Goal: Navigation & Orientation: Understand site structure

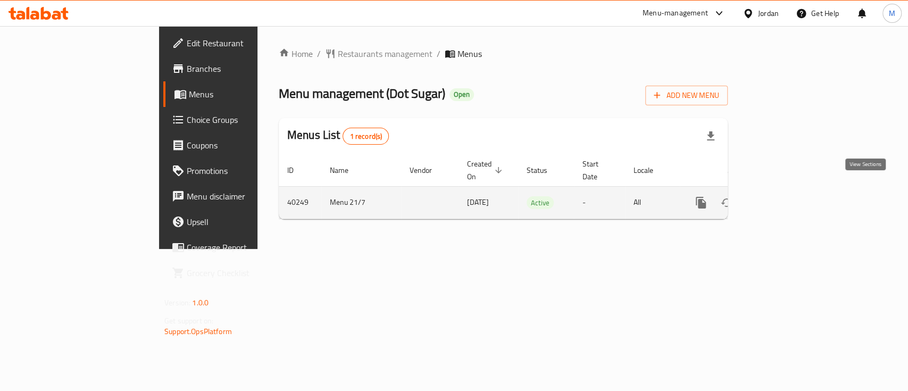
click at [784, 196] on icon "enhanced table" at bounding box center [777, 202] width 13 height 13
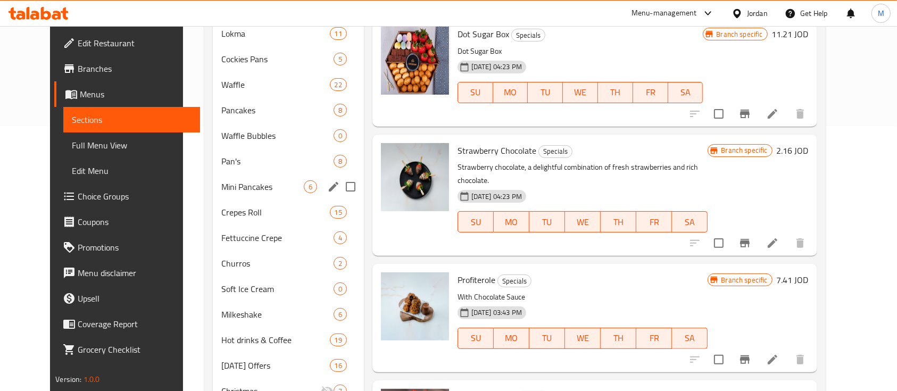
scroll to position [200, 0]
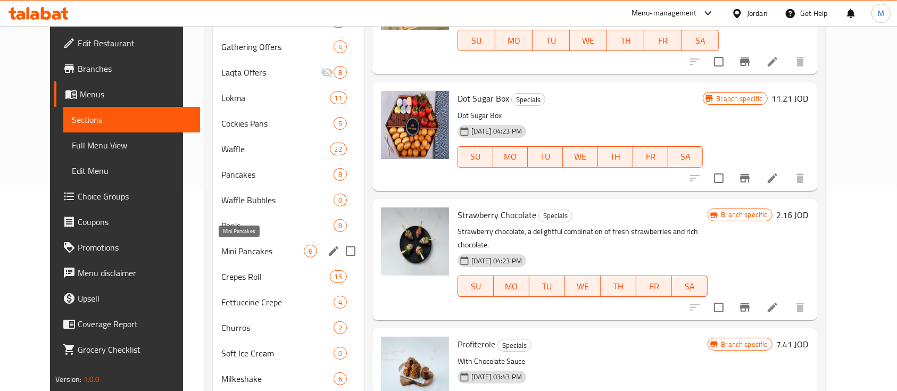
click at [221, 256] on span "Mini Pancakes" at bounding box center [262, 251] width 82 height 13
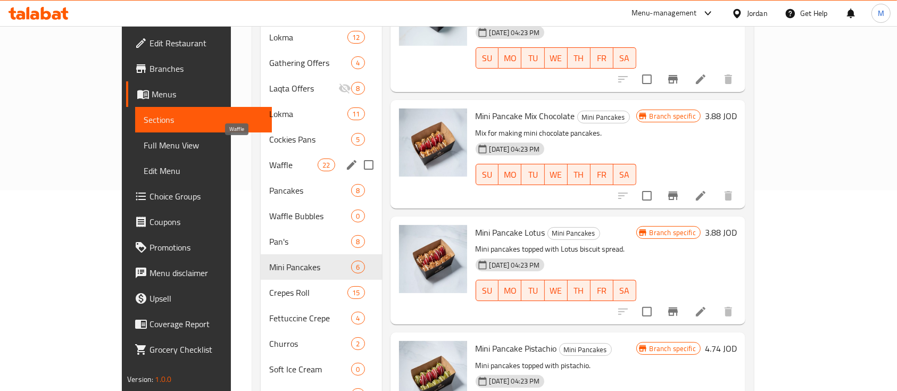
click at [269, 158] on span "Waffle" at bounding box center [293, 164] width 48 height 13
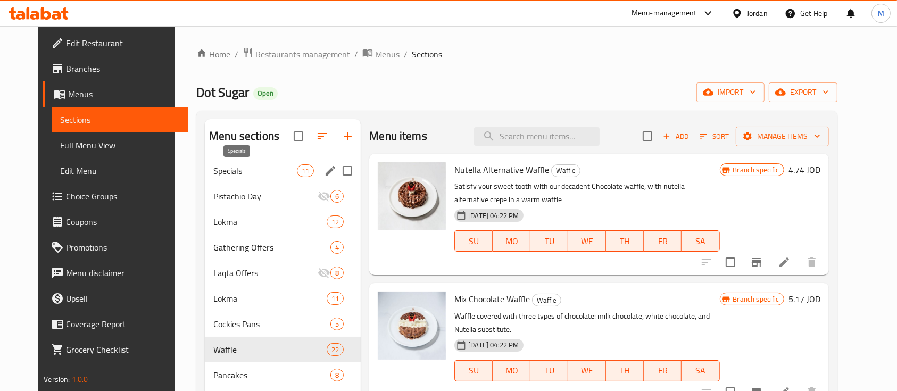
click at [271, 169] on span "Specials" at bounding box center [254, 170] width 83 height 13
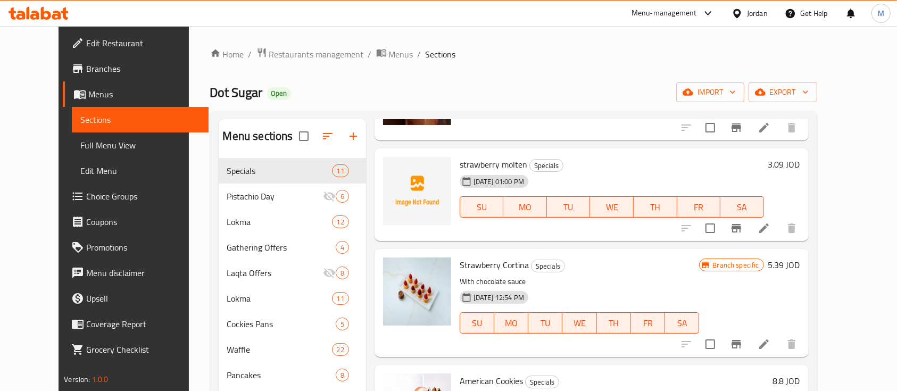
scroll to position [614, 0]
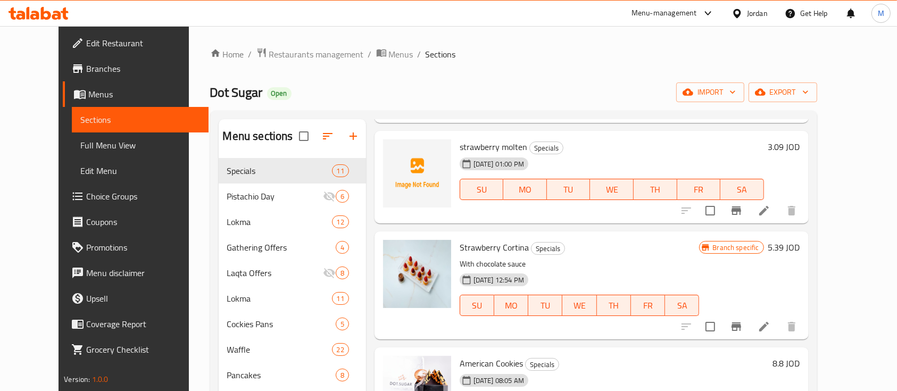
click at [690, 9] on div "Menu-management" at bounding box center [663, 13] width 65 height 13
click at [629, 112] on div "Restaurant-Management" at bounding box center [605, 118] width 83 height 12
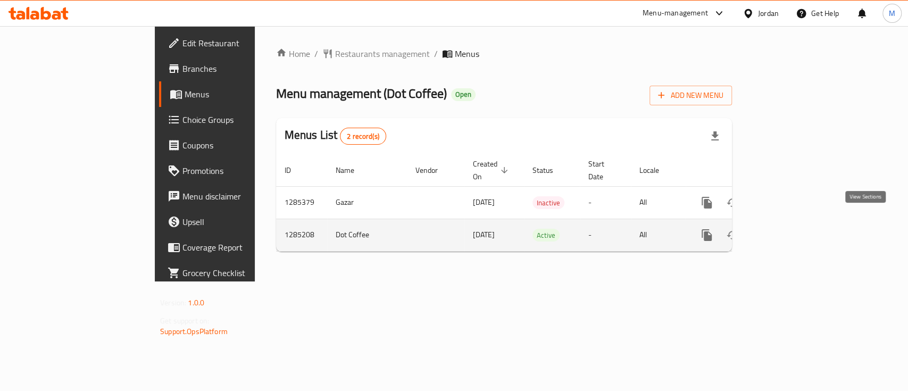
click at [790, 229] on icon "enhanced table" at bounding box center [783, 235] width 13 height 13
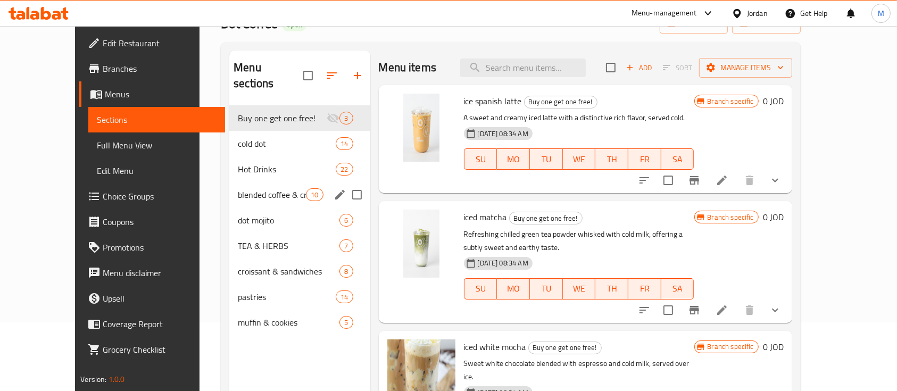
scroll to position [7, 0]
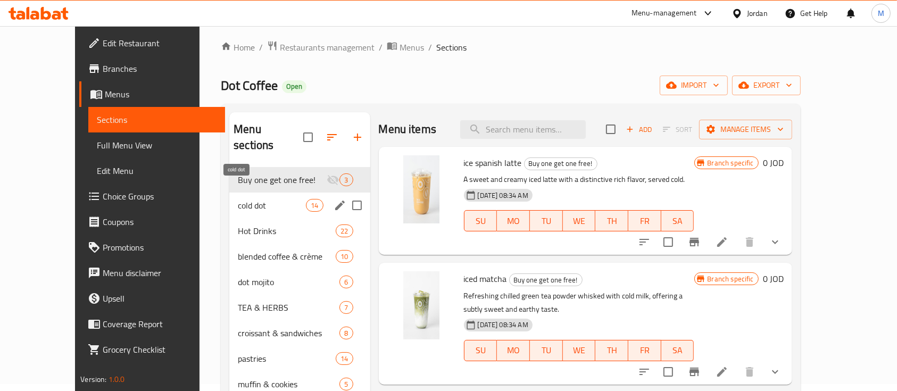
click at [250, 199] on span "cold dot" at bounding box center [272, 205] width 68 height 13
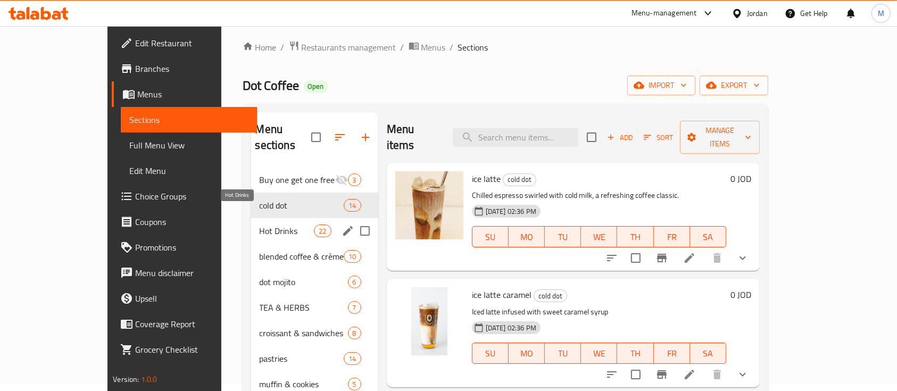
click at [260, 224] on span "Hot Drinks" at bounding box center [287, 230] width 55 height 13
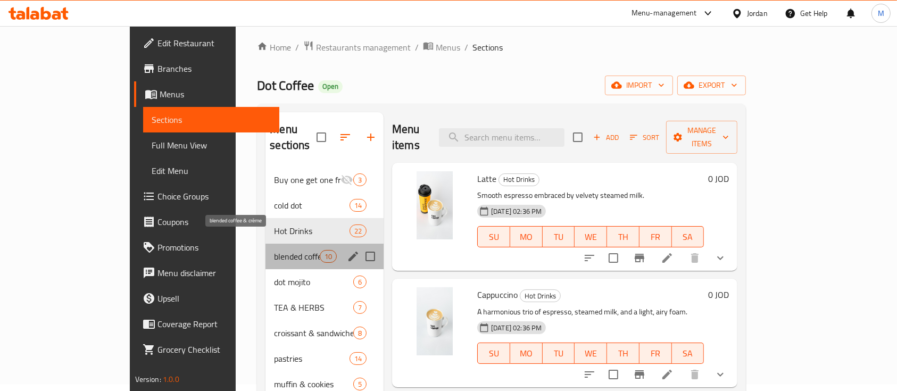
click at [274, 250] on span "blended coffee & crème" at bounding box center [296, 256] width 45 height 13
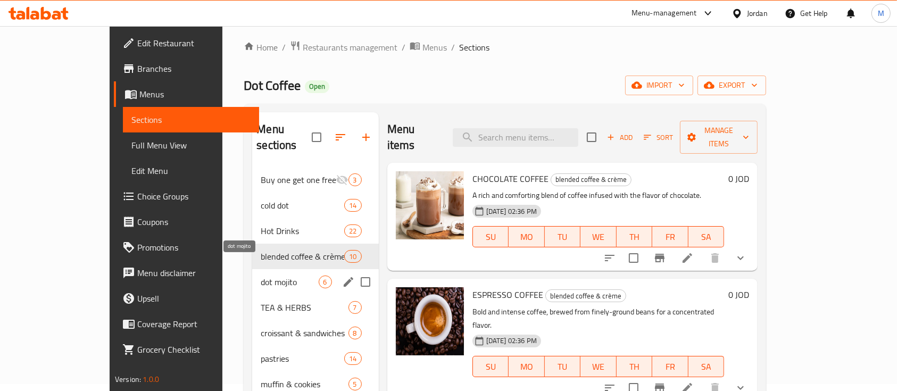
click at [261, 275] on span "dot mojito" at bounding box center [289, 281] width 57 height 13
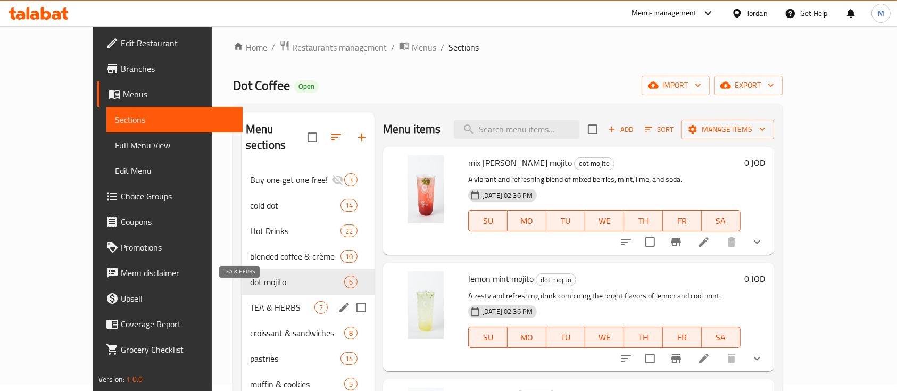
click at [253, 301] on span "TEA & HERBS" at bounding box center [282, 307] width 64 height 13
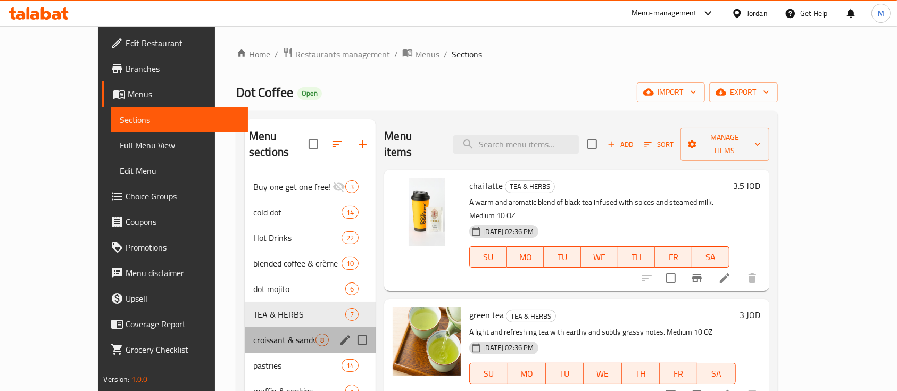
drag, startPoint x: 222, startPoint y: 316, endPoint x: 242, endPoint y: 314, distance: 20.3
click at [245, 327] on div "croissant & sandwiches 8" at bounding box center [310, 340] width 131 height 26
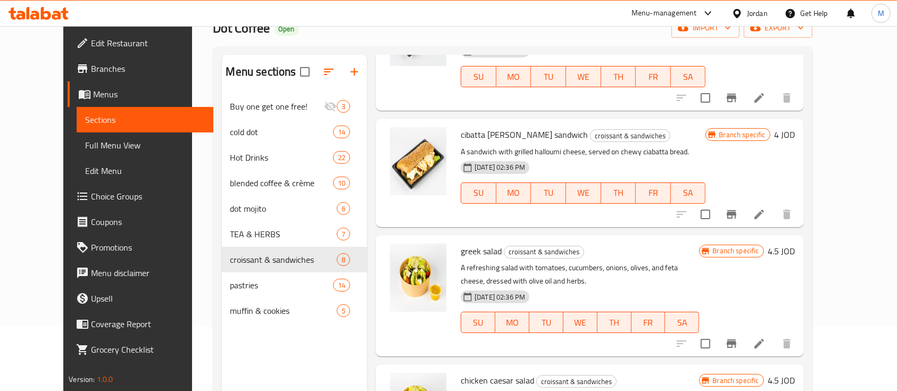
scroll to position [141, 0]
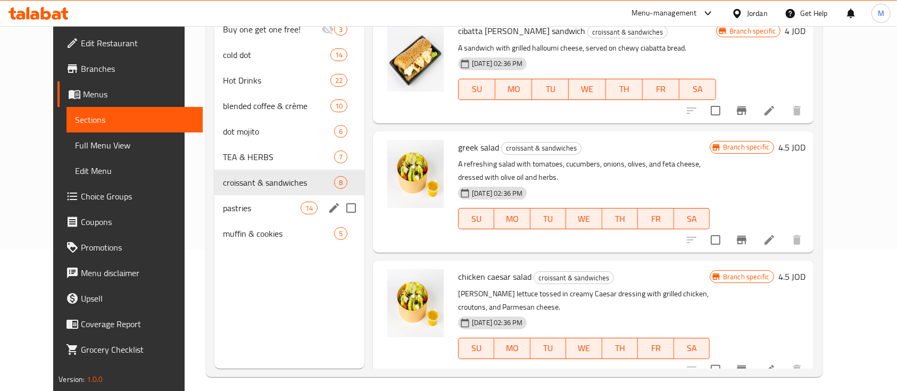
click at [223, 204] on span "pastries" at bounding box center [261, 208] width 77 height 13
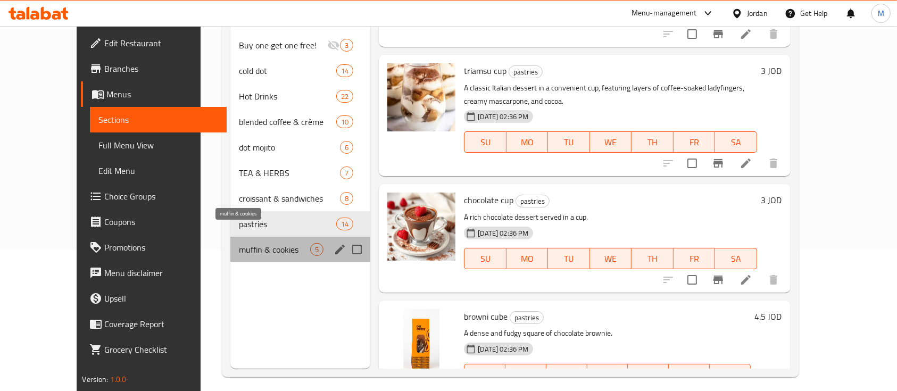
click at [239, 243] on span "muffin & cookies" at bounding box center [274, 249] width 71 height 13
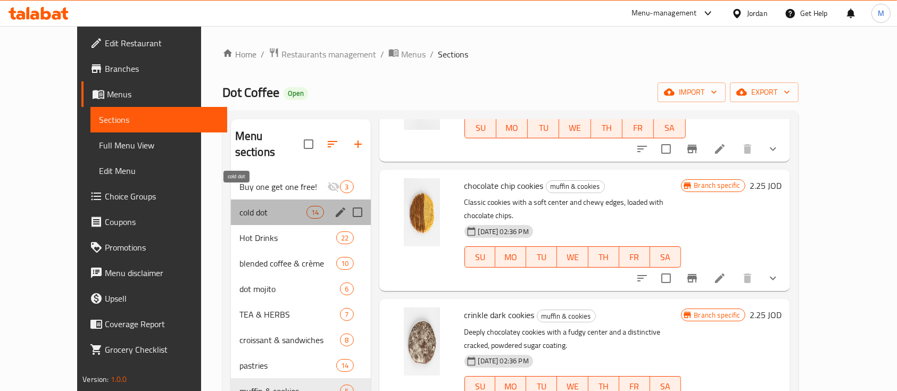
click at [250, 206] on span "cold dot" at bounding box center [272, 212] width 67 height 13
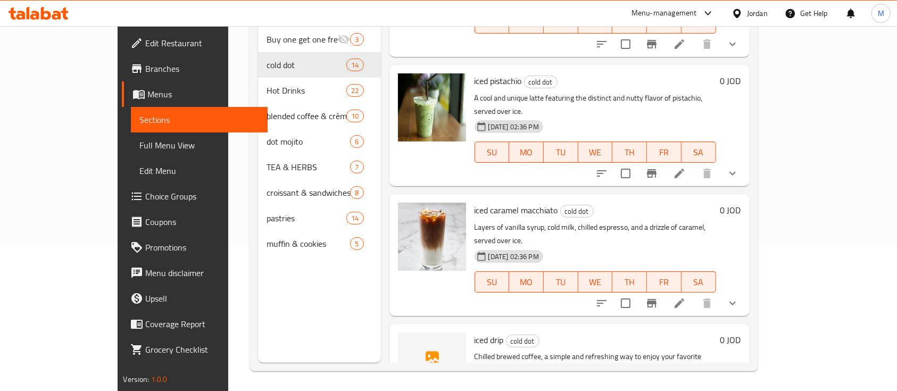
scroll to position [149, 0]
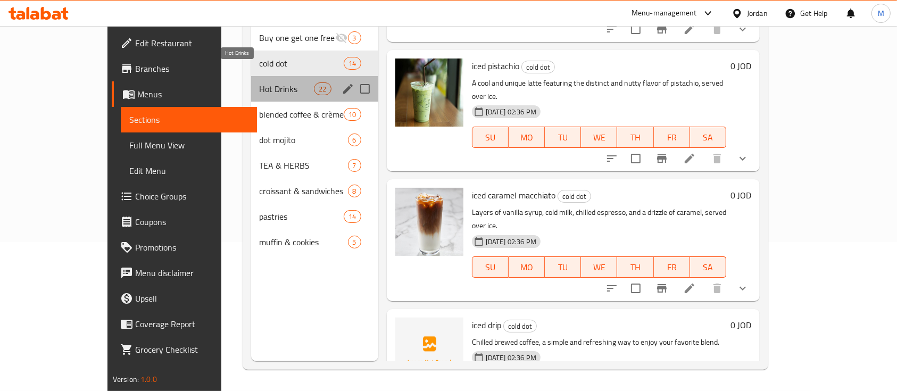
click at [260, 82] on span "Hot Drinks" at bounding box center [287, 88] width 55 height 13
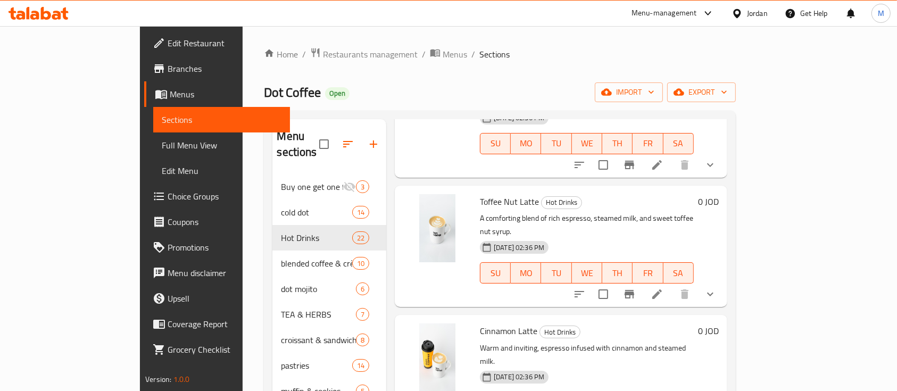
drag, startPoint x: 692, startPoint y: 11, endPoint x: 688, endPoint y: 17, distance: 7.2
click at [692, 11] on div "Menu-management" at bounding box center [663, 13] width 65 height 13
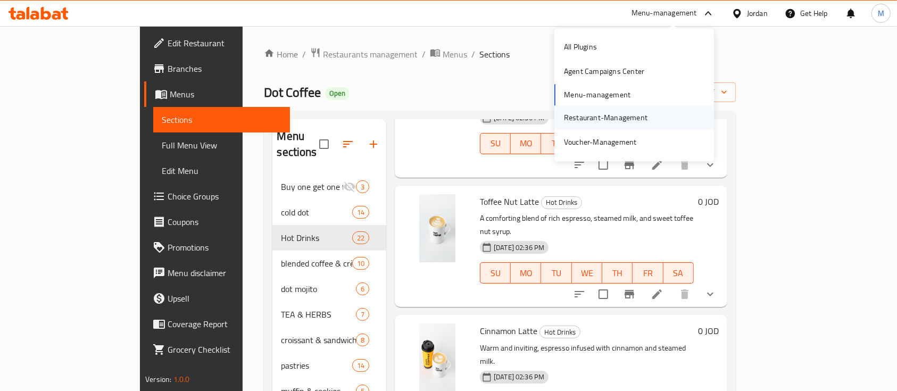
click at [660, 117] on div "Restaurant-Management" at bounding box center [634, 117] width 160 height 24
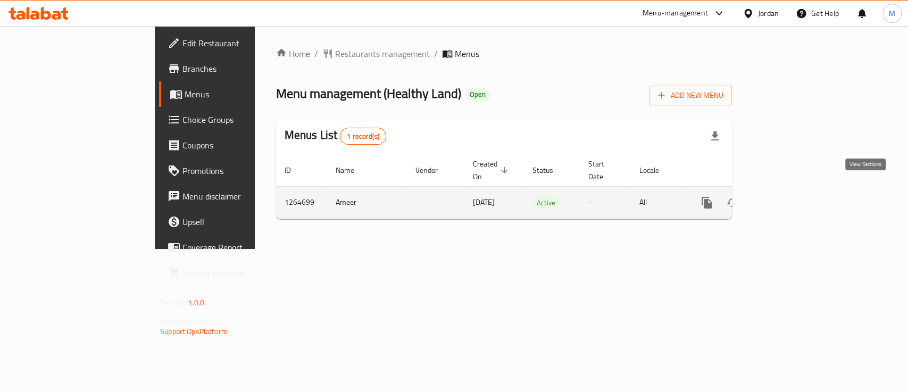
click at [790, 196] on icon "enhanced table" at bounding box center [783, 202] width 13 height 13
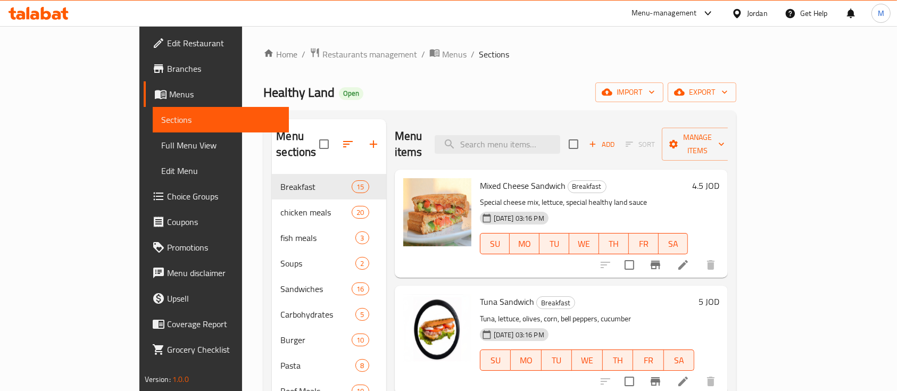
scroll to position [71, 0]
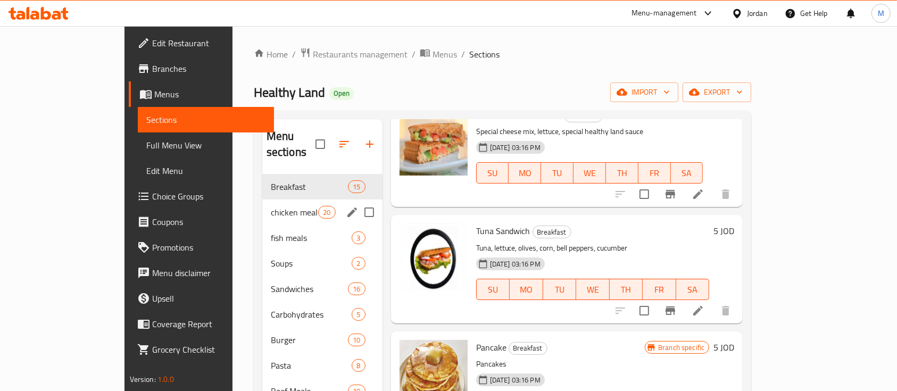
click at [271, 206] on span "chicken meals" at bounding box center [295, 212] width 48 height 13
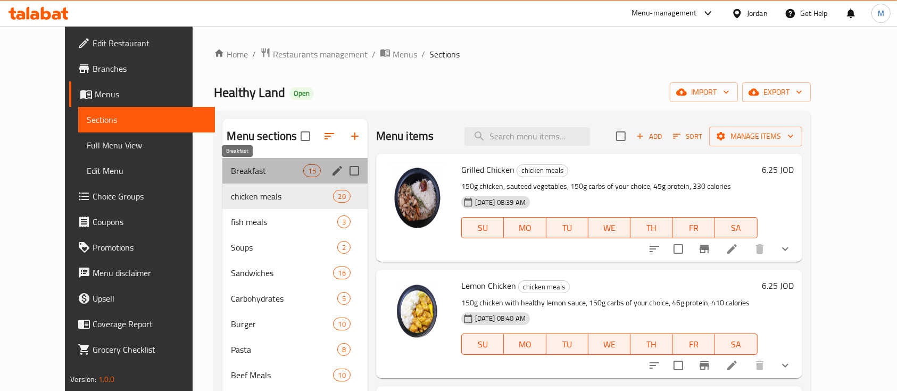
drag, startPoint x: 214, startPoint y: 164, endPoint x: 238, endPoint y: 194, distance: 37.5
click at [231, 164] on span "Breakfast" at bounding box center [267, 170] width 72 height 13
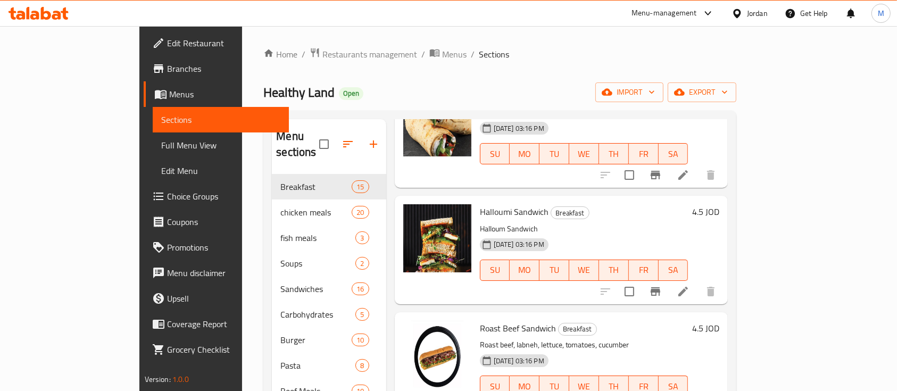
scroll to position [709, 0]
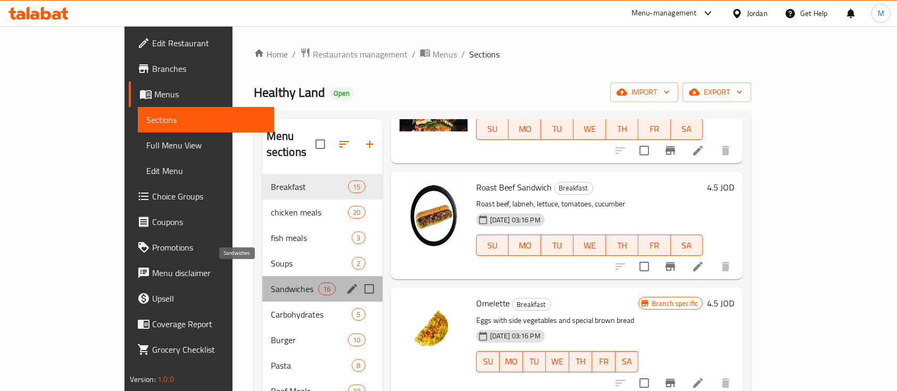
click at [271, 282] on span "Sandwiches" at bounding box center [295, 288] width 48 height 13
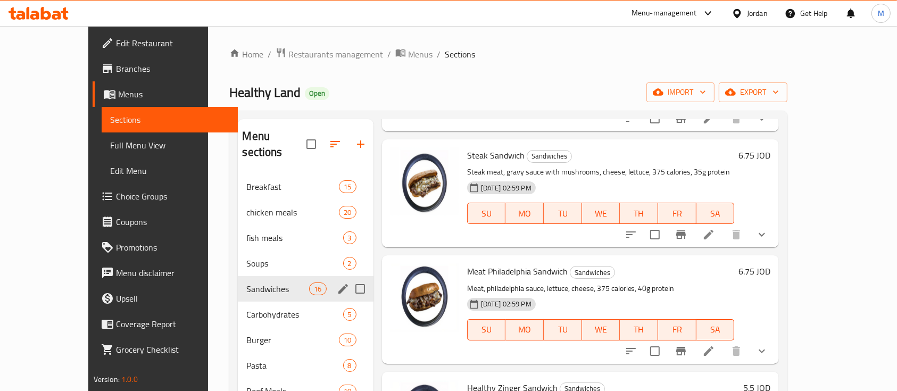
scroll to position [149, 0]
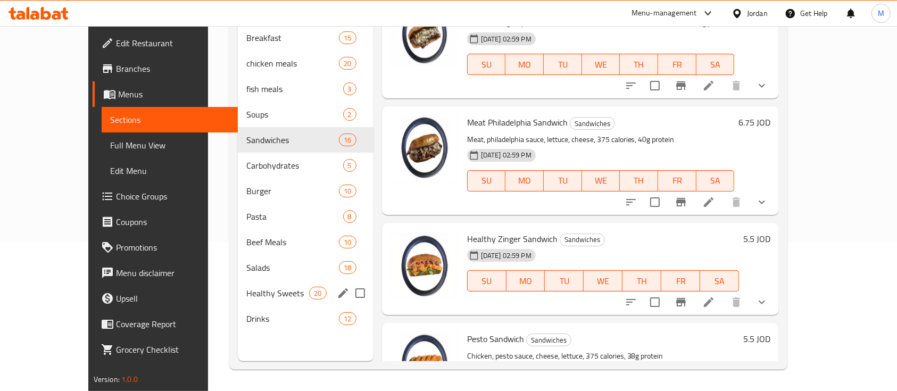
click at [279, 312] on span "Drinks" at bounding box center [292, 318] width 93 height 13
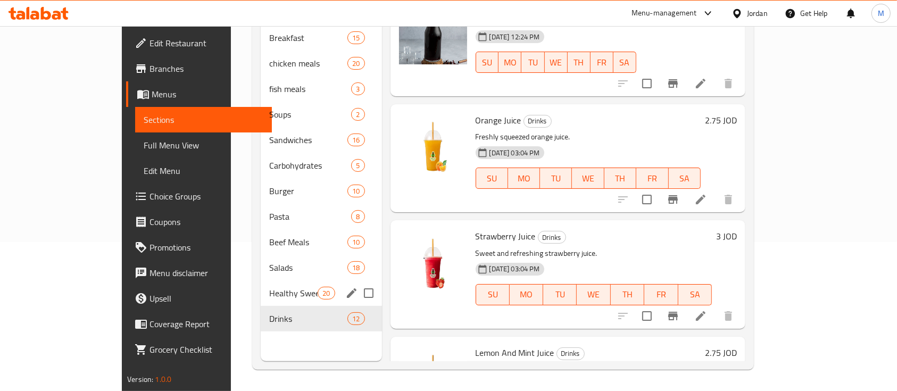
scroll to position [283, 0]
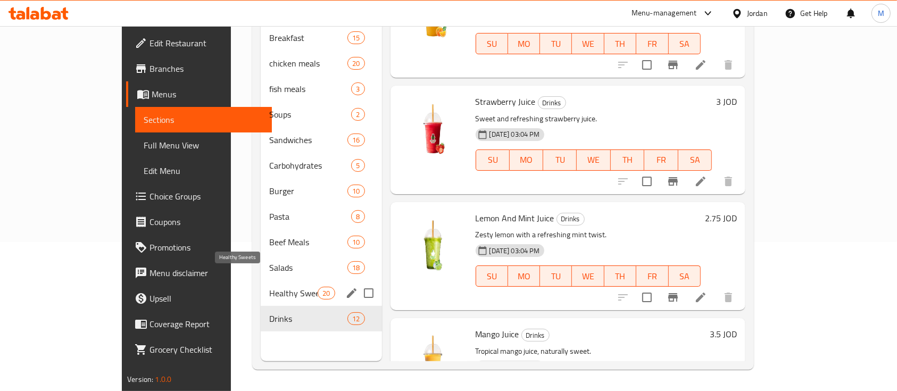
click at [269, 287] on span "Healthy Sweets" at bounding box center [293, 293] width 48 height 13
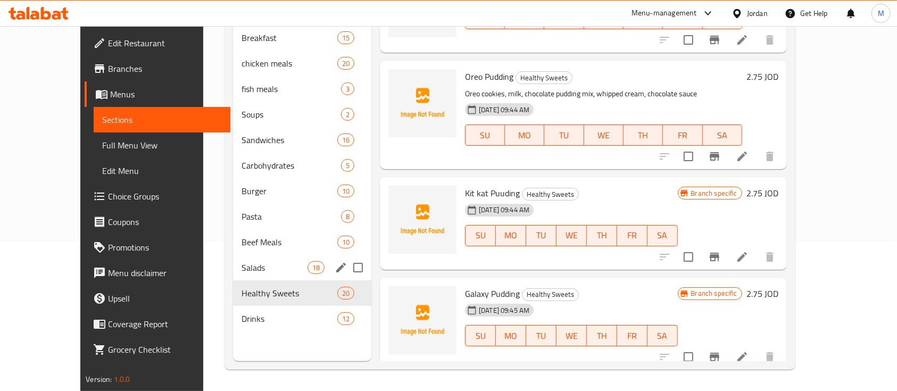
scroll to position [71, 0]
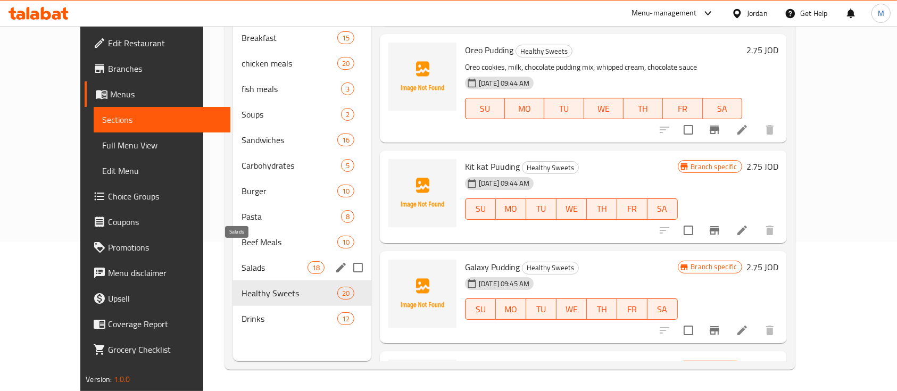
click at [259, 261] on span "Salads" at bounding box center [274, 267] width 66 height 13
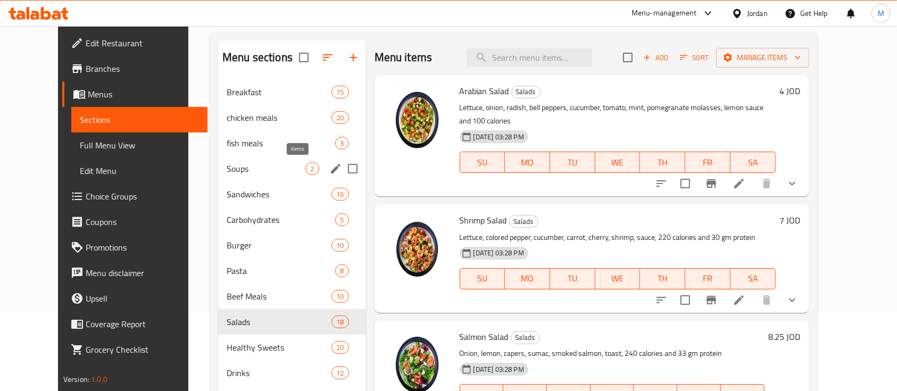
scroll to position [149, 0]
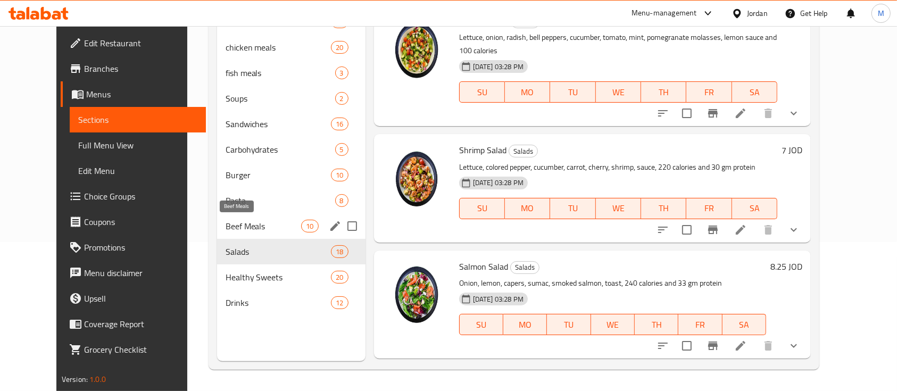
click at [237, 228] on span "Beef Meals" at bounding box center [263, 226] width 76 height 13
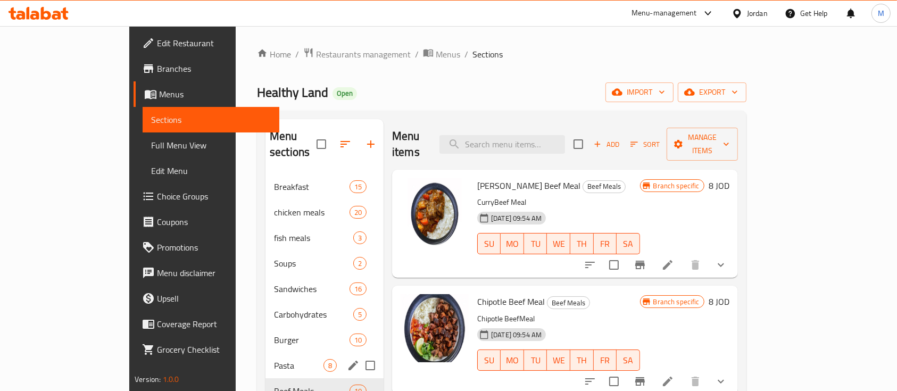
click at [274, 359] on span "Pasta" at bounding box center [298, 365] width 49 height 13
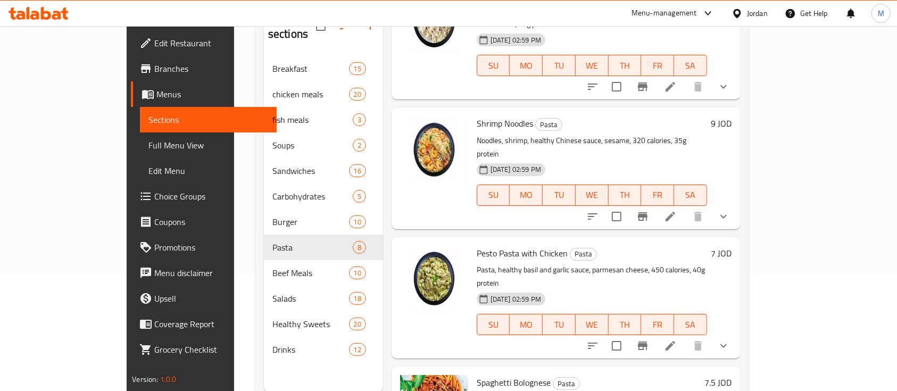
scroll to position [149, 0]
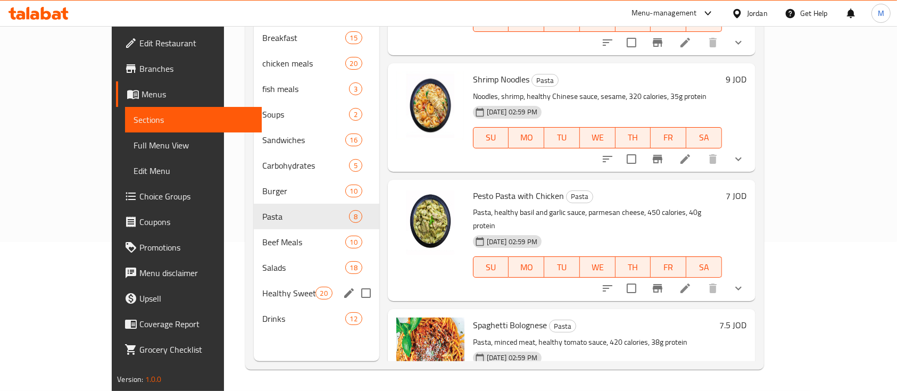
click at [254, 280] on div "Healthy Sweets 20" at bounding box center [316, 293] width 125 height 26
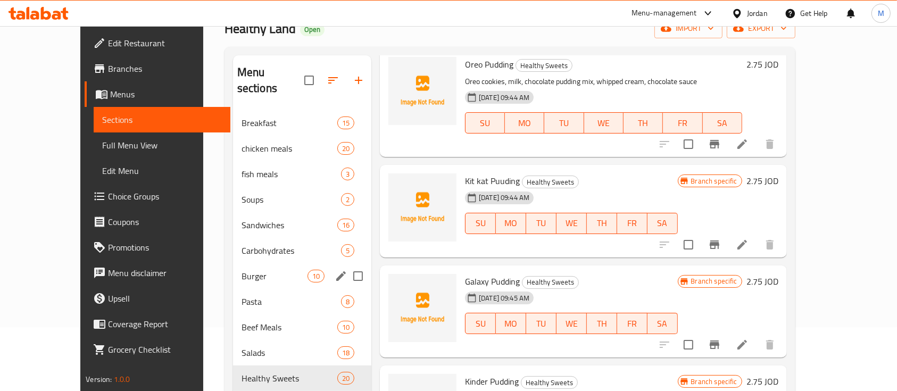
scroll to position [149, 0]
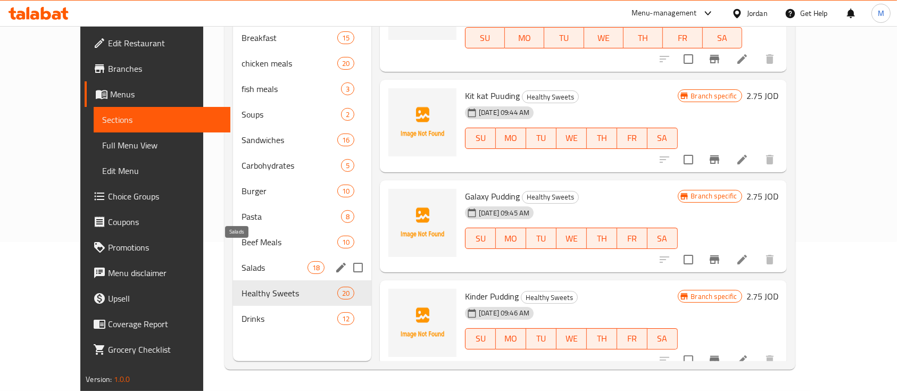
click at [244, 261] on span "Salads" at bounding box center [274, 267] width 66 height 13
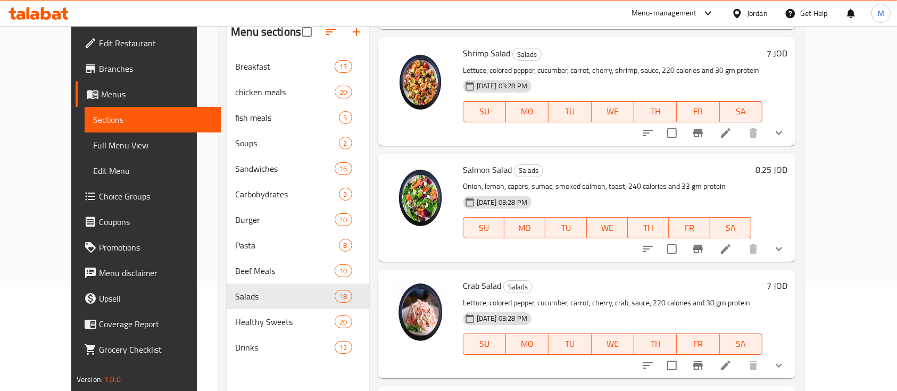
scroll to position [141, 0]
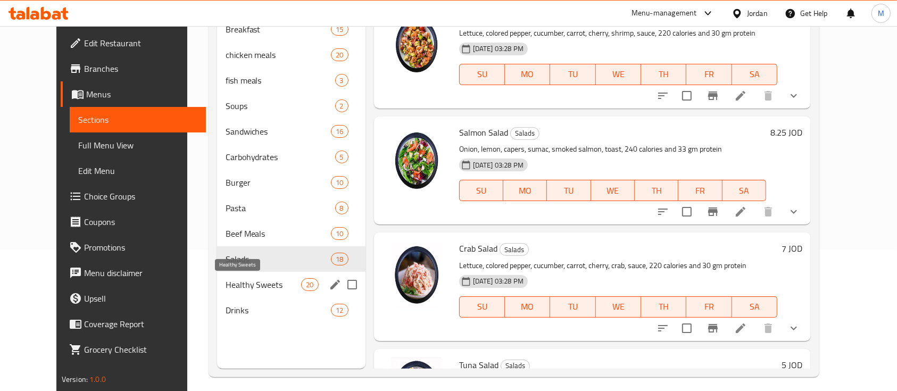
click at [228, 281] on span "Healthy Sweets" at bounding box center [263, 284] width 76 height 13
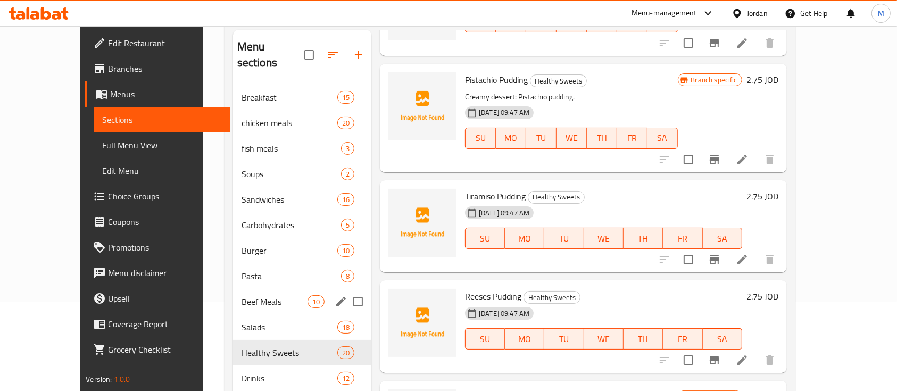
scroll to position [149, 0]
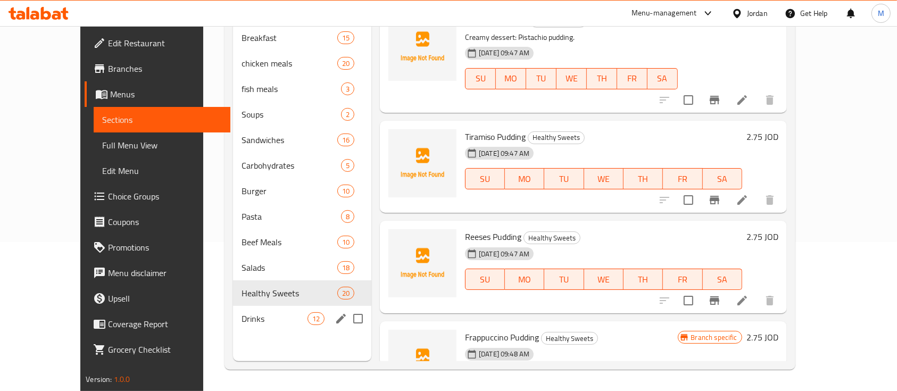
click at [270, 306] on div "Drinks 12" at bounding box center [302, 319] width 138 height 26
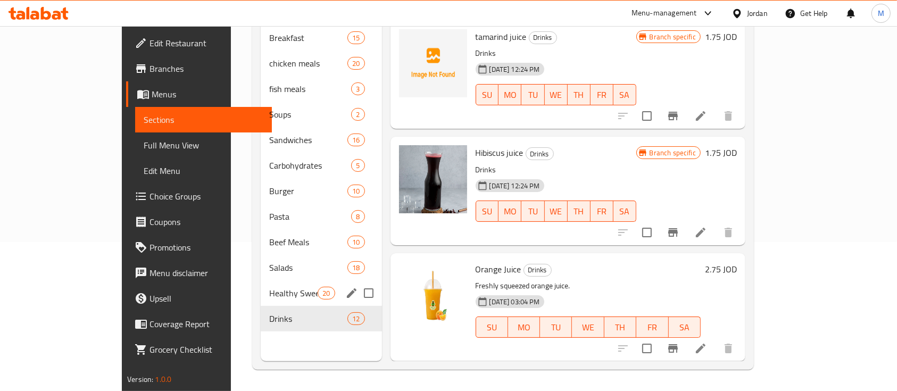
click at [269, 287] on span "Healthy Sweets" at bounding box center [293, 293] width 48 height 13
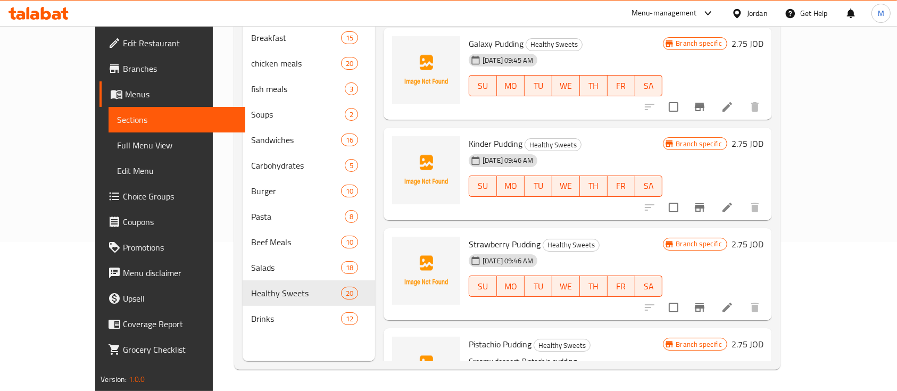
scroll to position [283, 0]
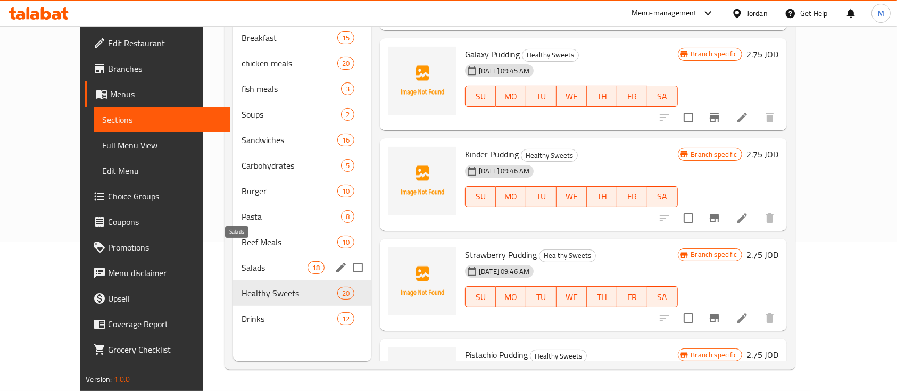
click at [264, 261] on span "Salads" at bounding box center [274, 267] width 66 height 13
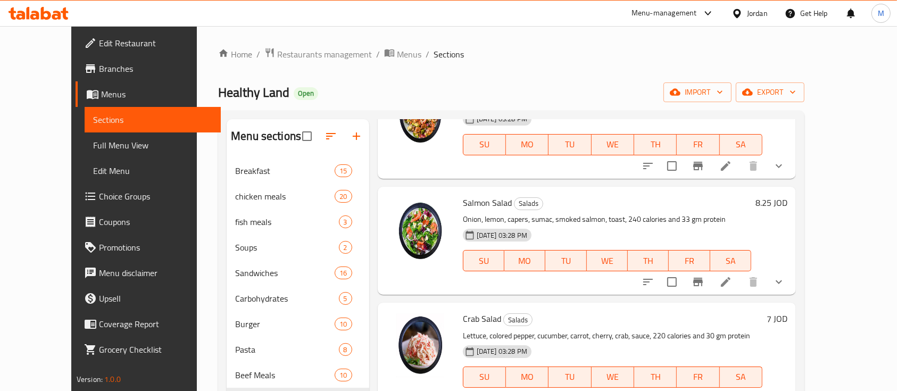
click at [99, 70] on span "Branches" at bounding box center [156, 68] width 114 height 13
